Goal: Check status: Check status

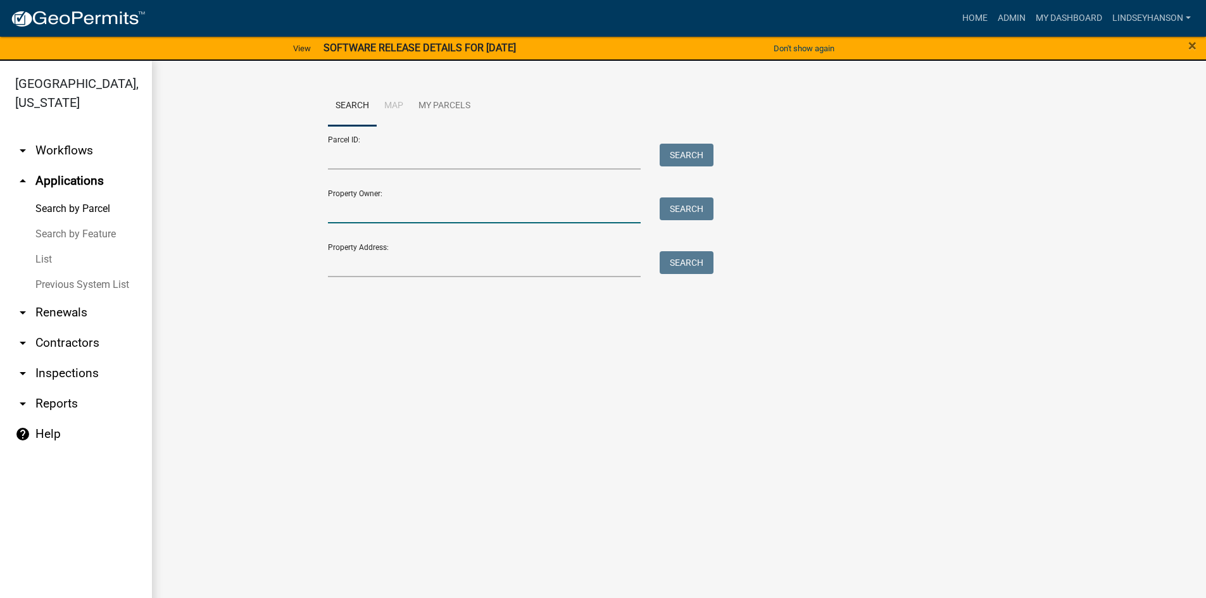
click at [493, 211] on input "Property Owner:" at bounding box center [484, 211] width 313 height 26
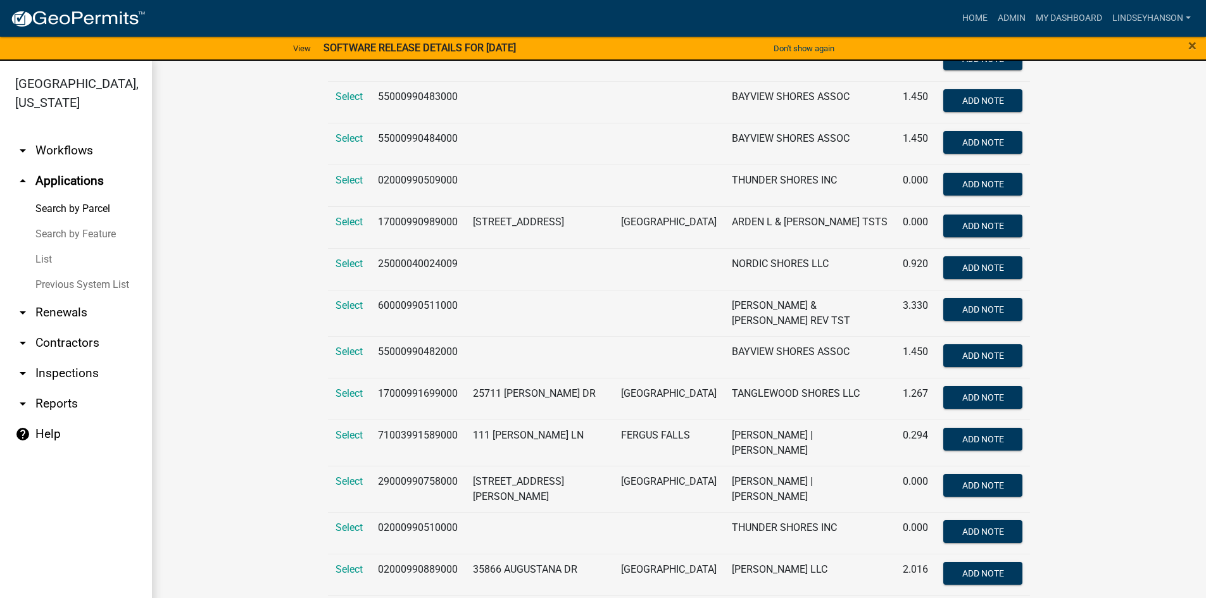
scroll to position [317, 0]
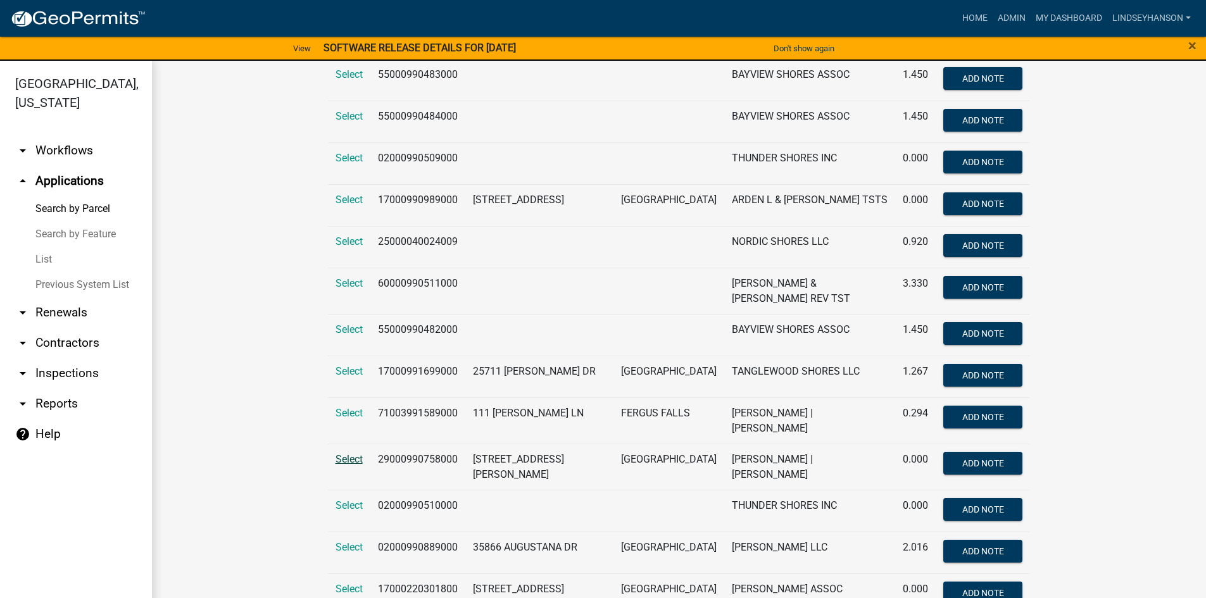
type input "shores"
click at [341, 453] on span "Select" at bounding box center [349, 459] width 27 height 12
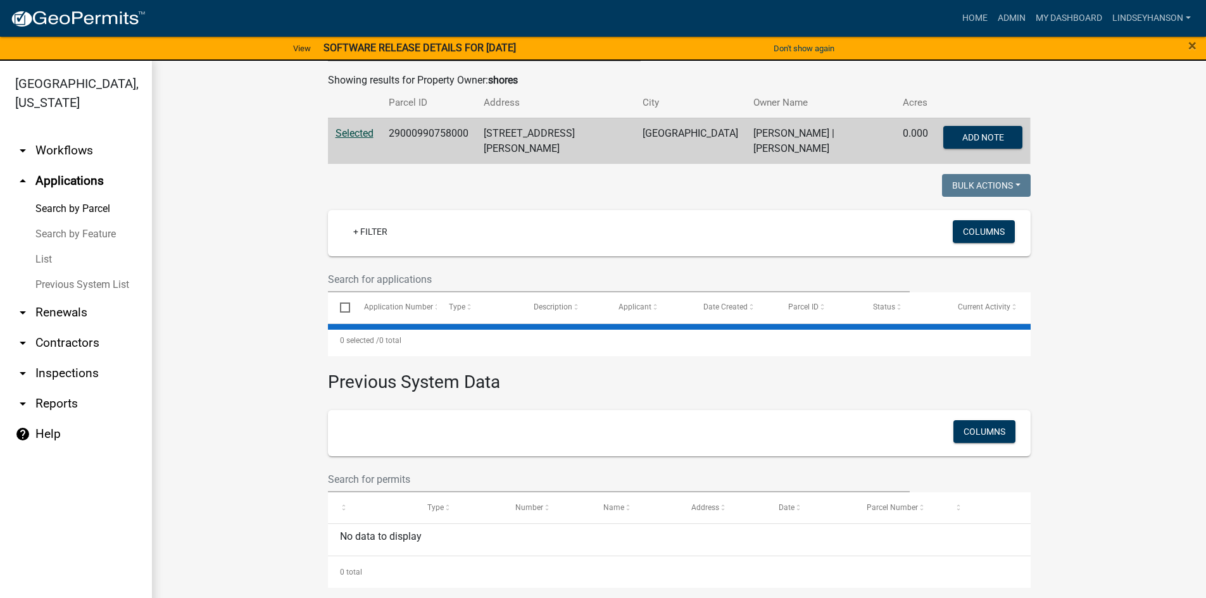
scroll to position [0, 0]
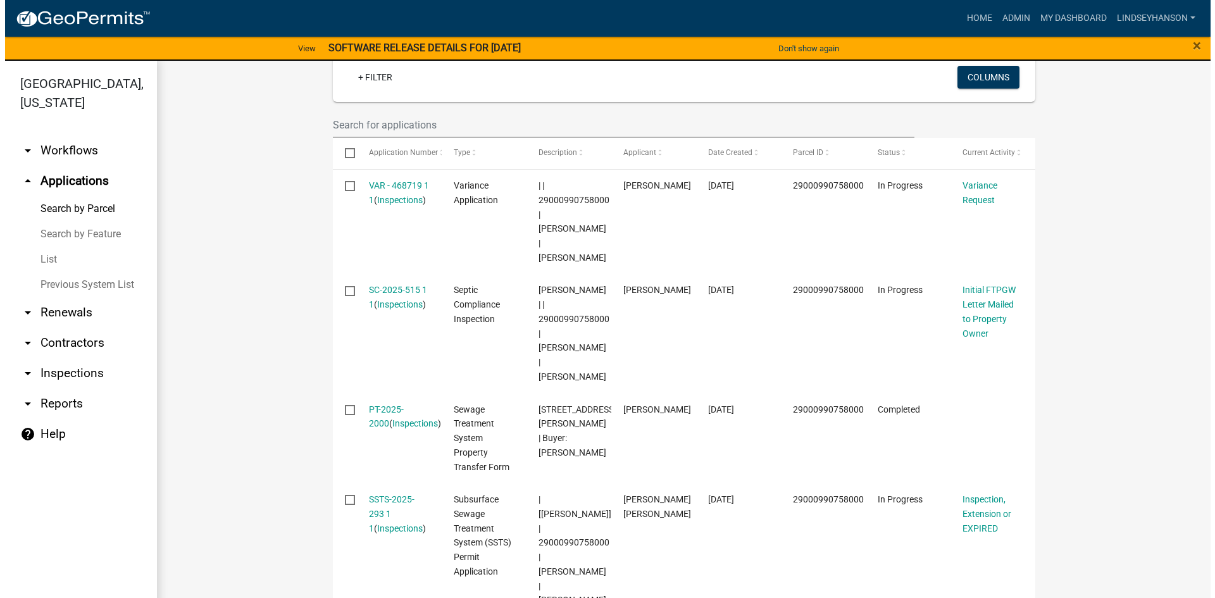
scroll to position [306, 0]
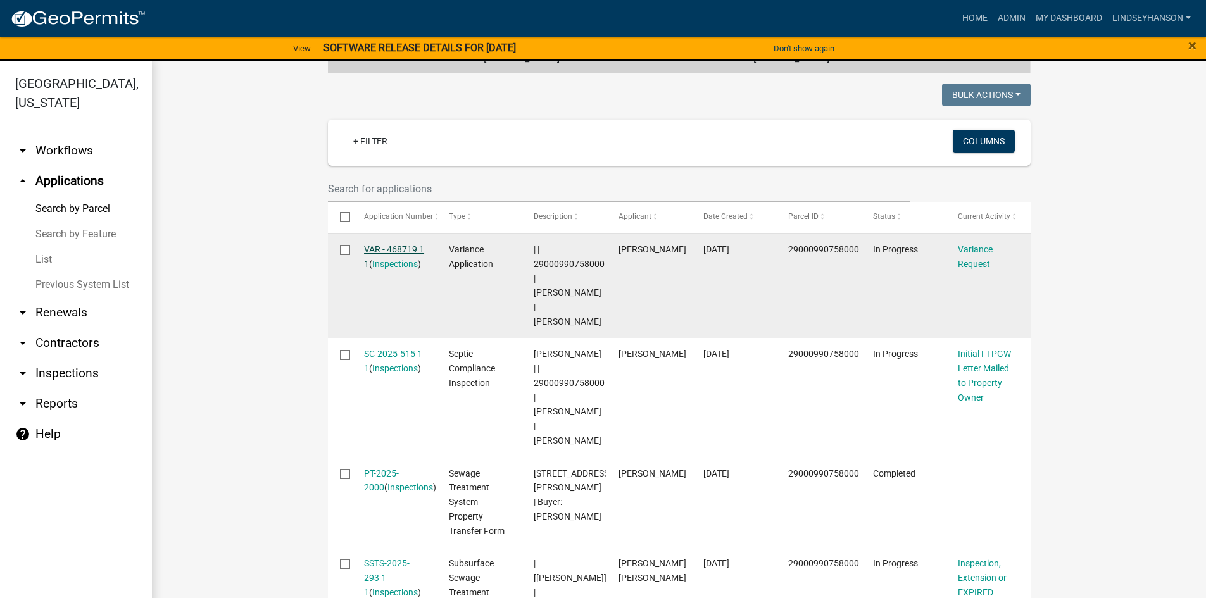
click at [380, 248] on link "VAR - 468719 1 1" at bounding box center [394, 256] width 60 height 25
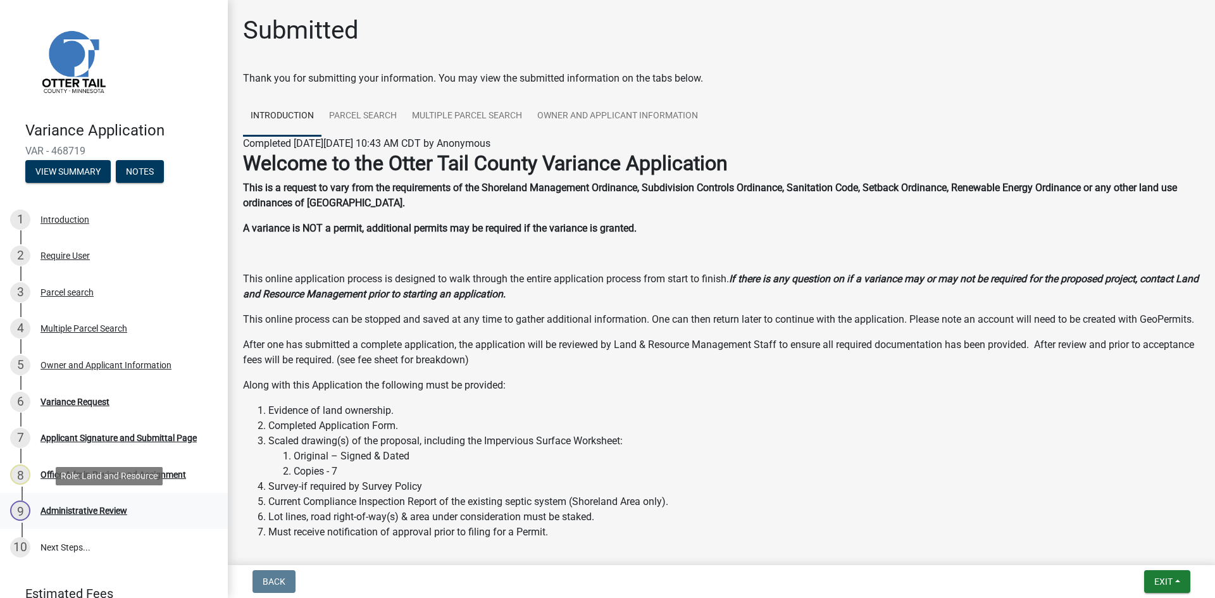
click at [84, 518] on div "9 Administrative Review" at bounding box center [109, 511] width 198 height 20
click at [84, 517] on div "9 Administrative Review" at bounding box center [109, 511] width 198 height 20
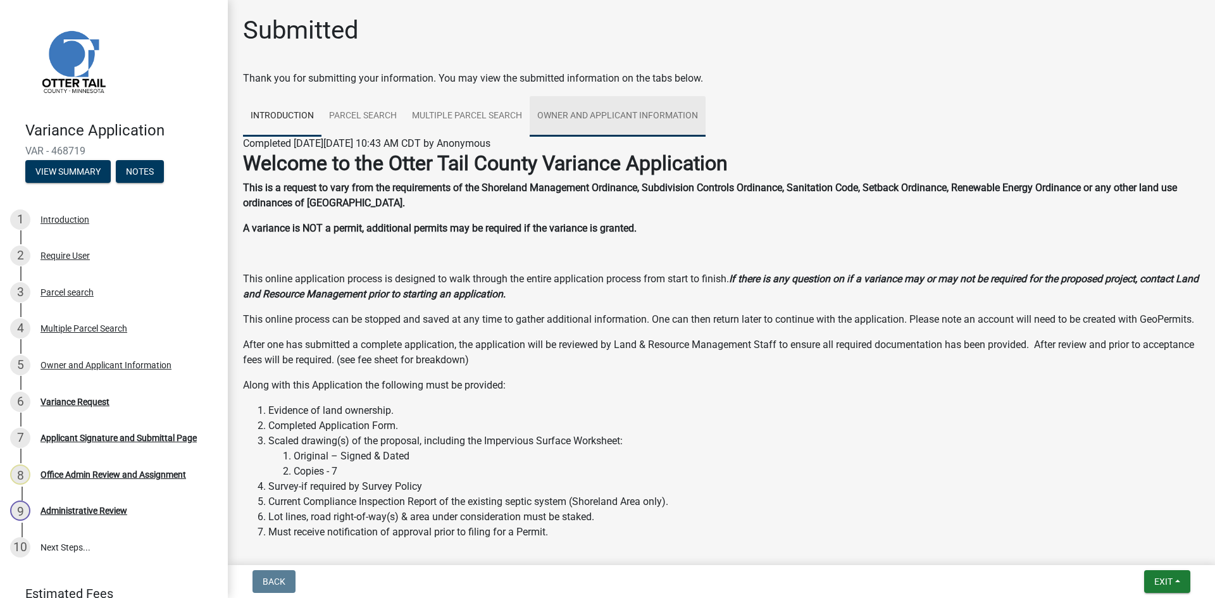
click at [618, 126] on link "Owner and Applicant Information" at bounding box center [618, 116] width 176 height 41
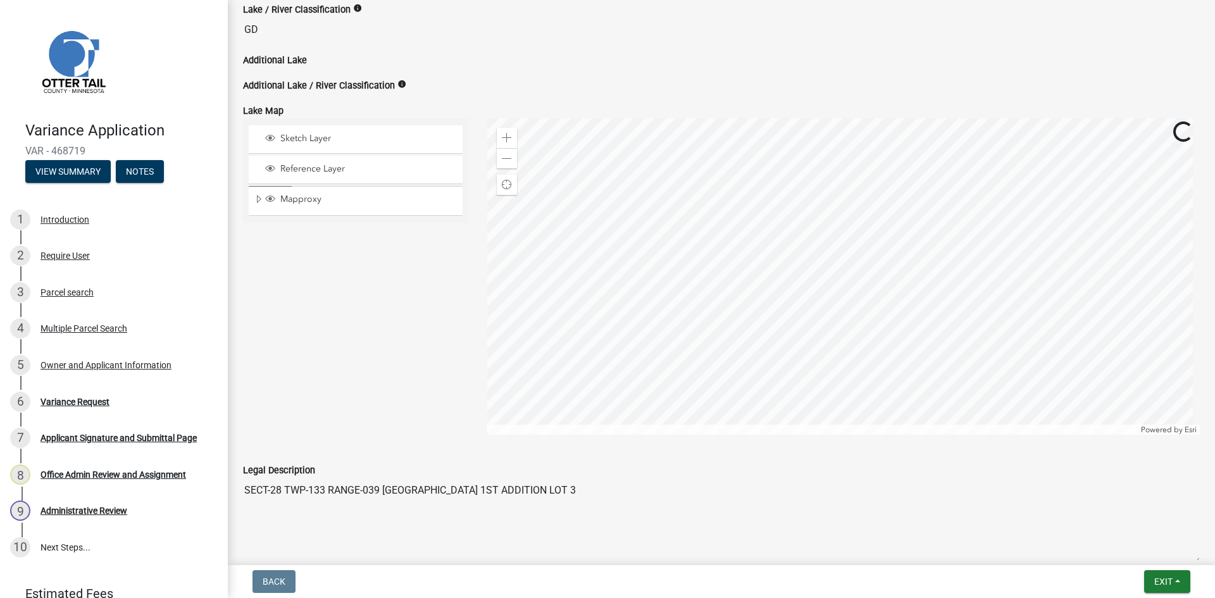
scroll to position [970, 0]
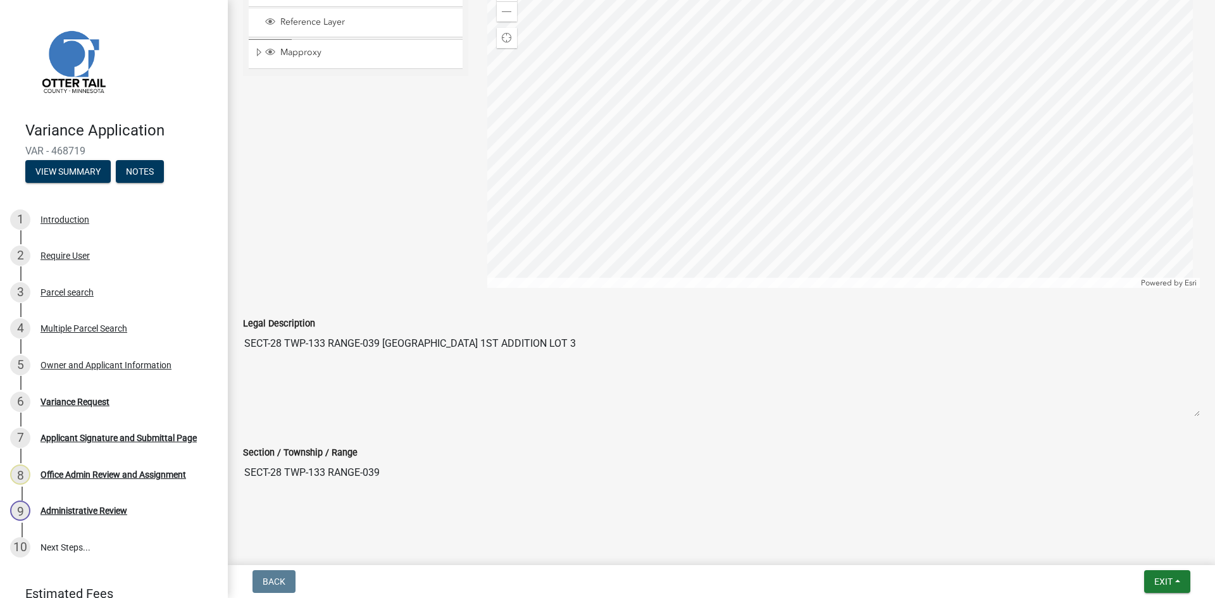
click at [91, 483] on div "8 Office Admin Review and Assignment" at bounding box center [109, 475] width 198 height 20
click at [66, 408] on div "6 Variance Request" at bounding box center [109, 402] width 198 height 20
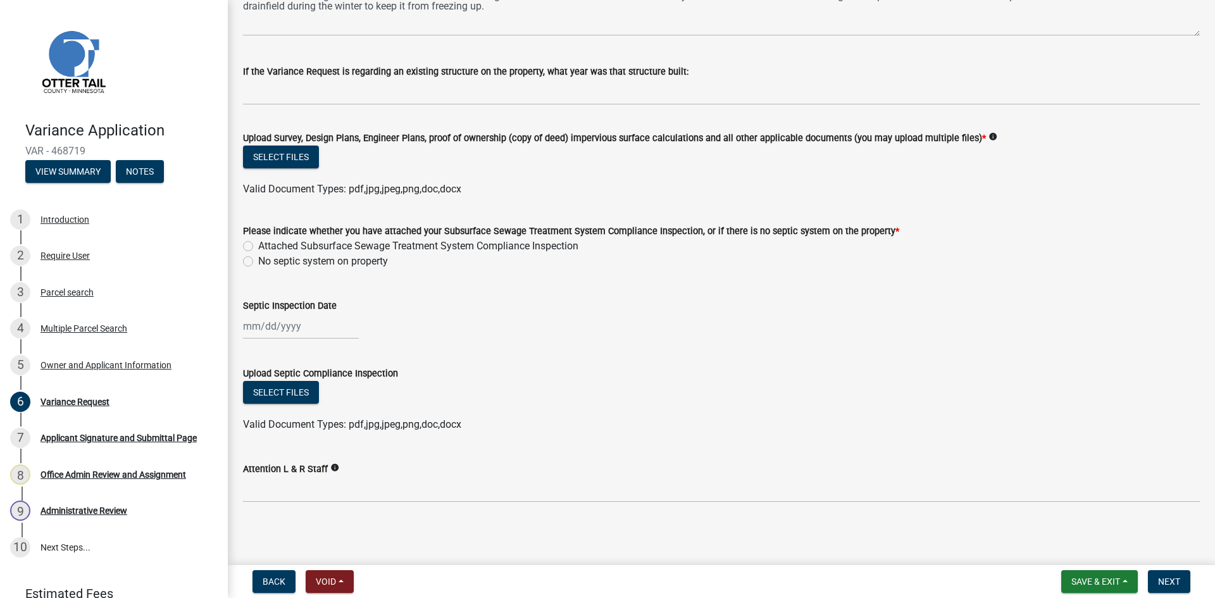
scroll to position [391, 0]
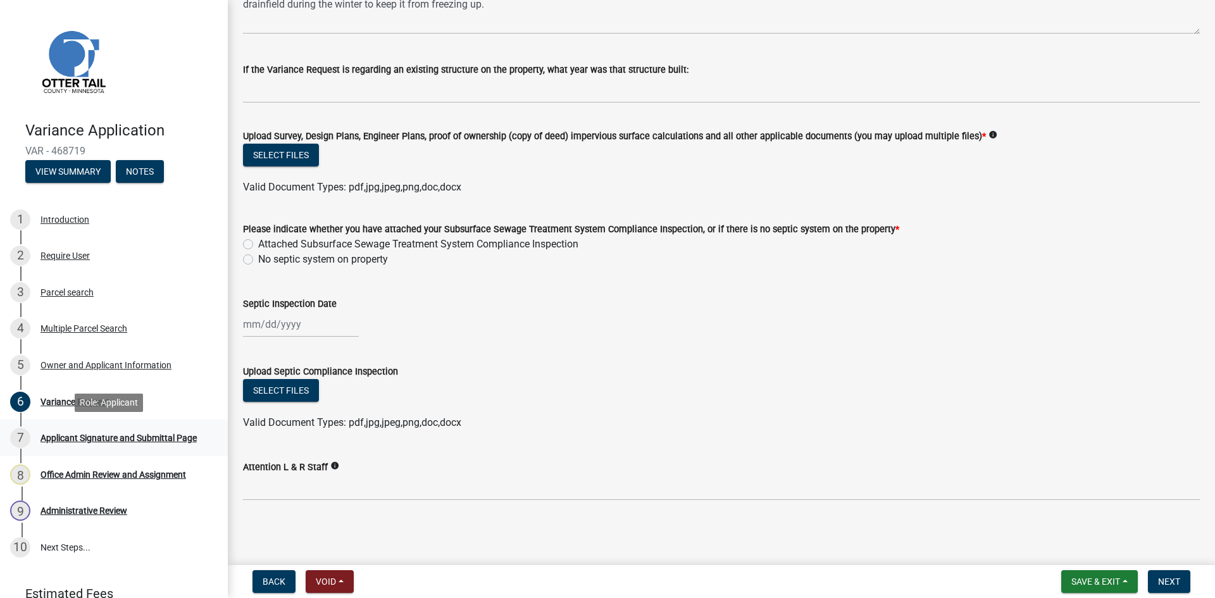
click at [134, 422] on link "7 Applicant Signature and Submittal Page" at bounding box center [114, 438] width 228 height 37
click at [137, 432] on div "7 Applicant Signature and Submittal Page" at bounding box center [109, 438] width 198 height 20
click at [116, 473] on div "Office Admin Review and Assignment" at bounding box center [114, 474] width 146 height 9
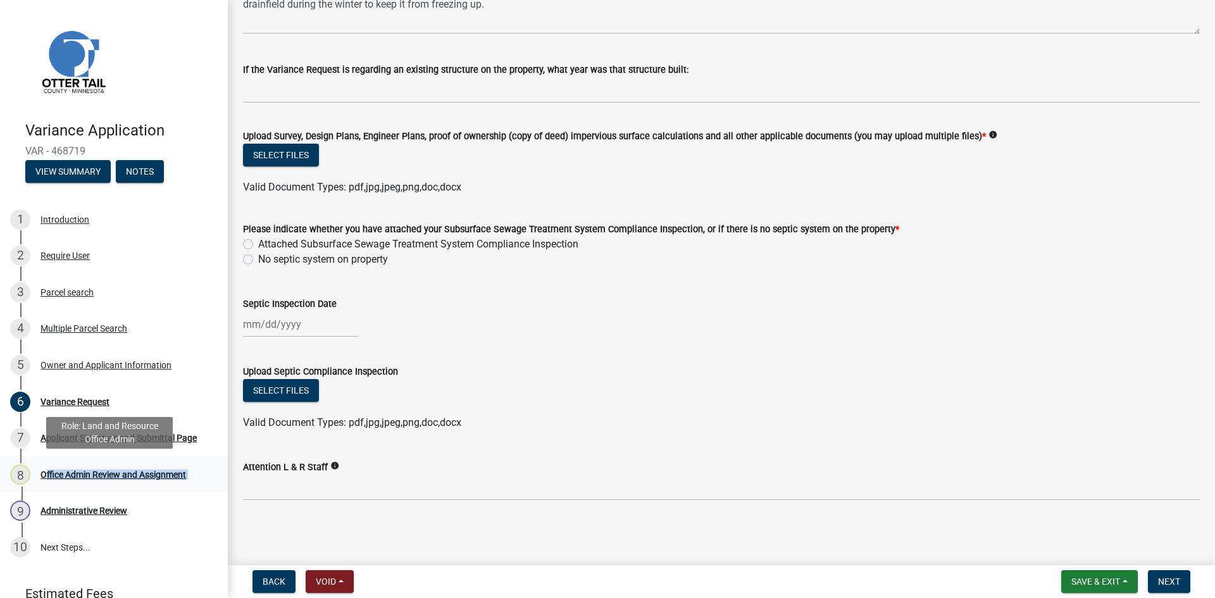
click at [116, 473] on div "Office Admin Review and Assignment" at bounding box center [114, 474] width 146 height 9
click at [1150, 581] on button "Next" at bounding box center [1169, 581] width 42 height 23
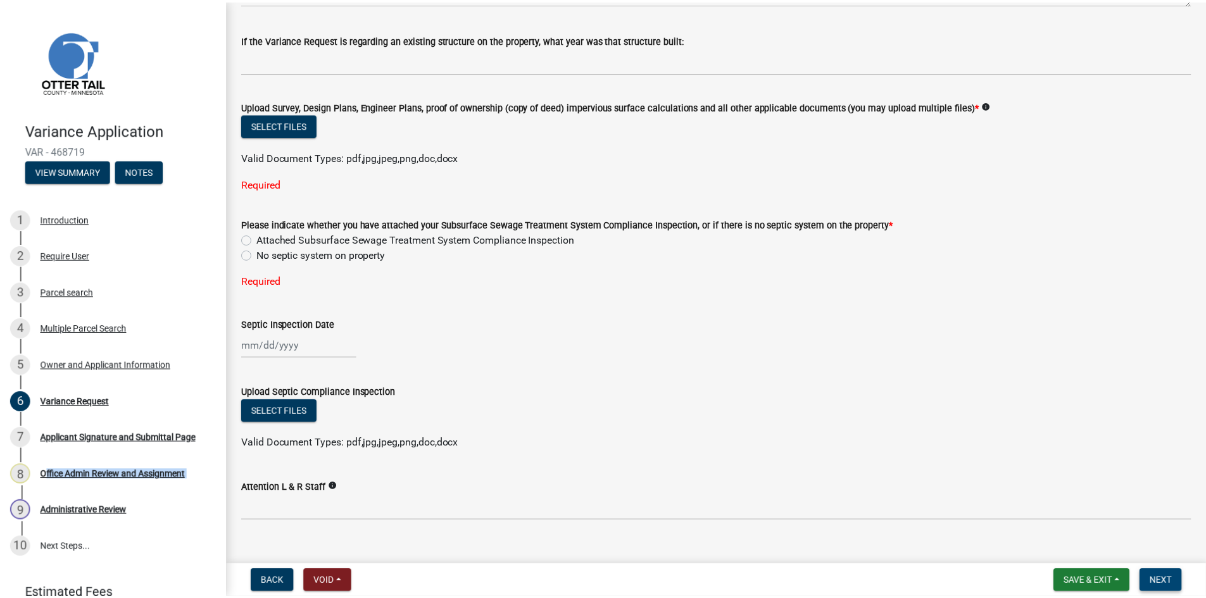
scroll to position [441, 0]
